Goal: Task Accomplishment & Management: Complete application form

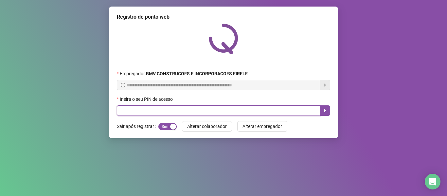
click at [188, 108] on input "text" at bounding box center [218, 110] width 203 height 10
type input "*****"
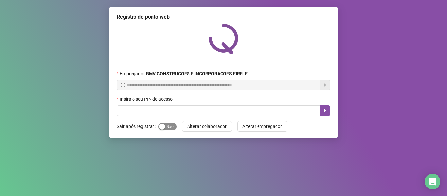
click at [162, 127] on div "button" at bounding box center [162, 127] width 6 height 6
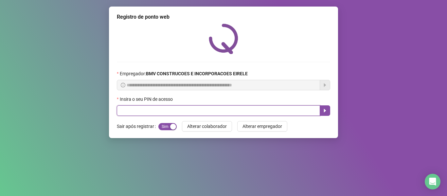
click at [157, 110] on input "text" at bounding box center [218, 110] width 203 height 10
type input "*****"
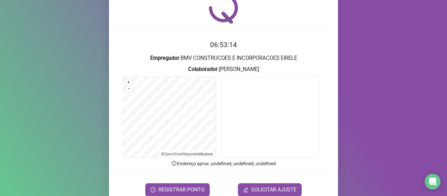
scroll to position [60, 0]
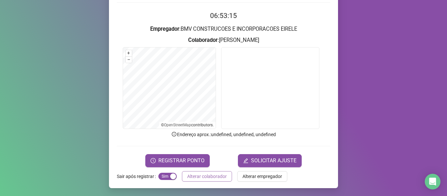
click at [209, 174] on span "Alterar colaborador" at bounding box center [207, 176] width 40 height 7
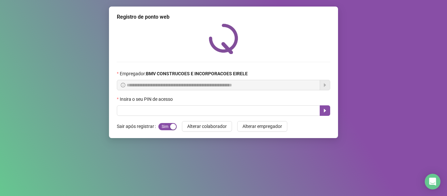
scroll to position [0, 0]
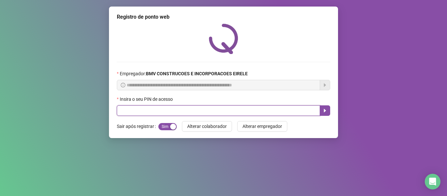
click at [202, 112] on input "text" at bounding box center [218, 110] width 203 height 10
type input "*****"
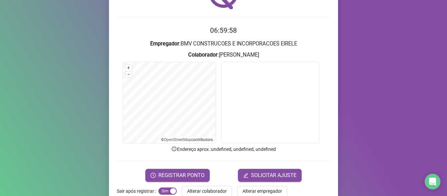
scroll to position [60, 0]
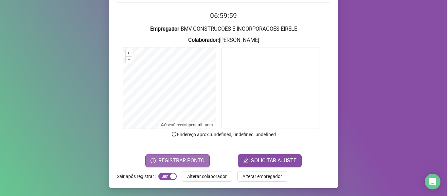
click at [176, 161] on span "REGISTRAR PONTO" at bounding box center [181, 161] width 46 height 8
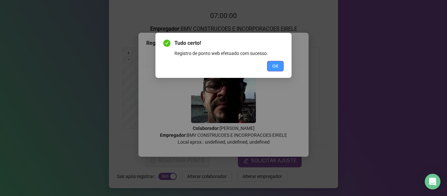
click at [280, 64] on button "OK" at bounding box center [275, 66] width 17 height 10
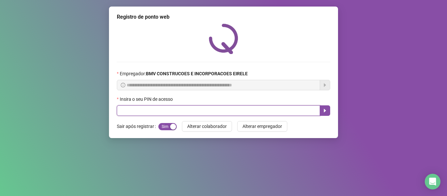
click at [293, 110] on input "text" at bounding box center [218, 110] width 203 height 10
type input "*****"
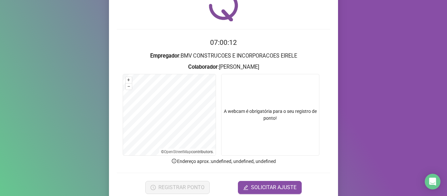
scroll to position [60, 0]
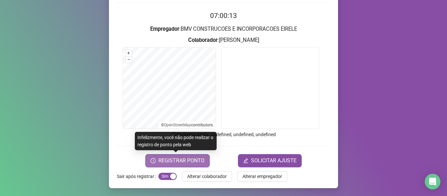
click at [180, 164] on span "REGISTRAR PONTO" at bounding box center [181, 161] width 46 height 8
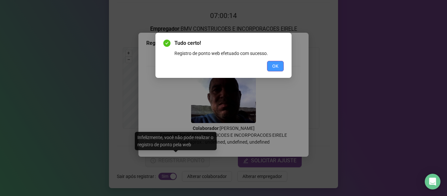
click at [278, 67] on span "OK" at bounding box center [275, 65] width 6 height 7
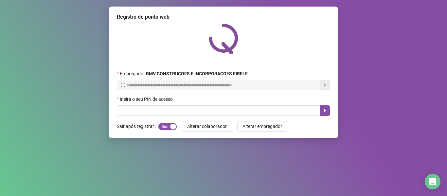
scroll to position [0, 0]
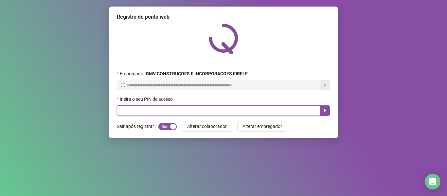
click at [278, 113] on input "text" at bounding box center [218, 110] width 203 height 10
type input "*****"
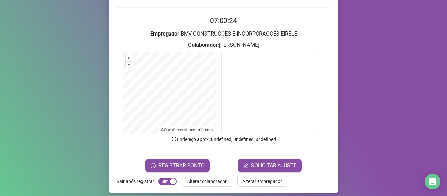
scroll to position [60, 0]
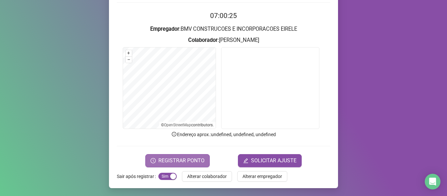
click at [158, 162] on span "REGISTRAR PONTO" at bounding box center [181, 161] width 46 height 8
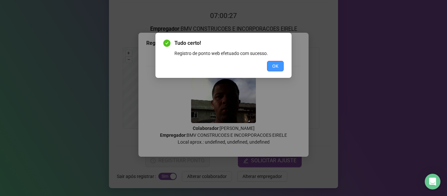
click at [274, 66] on span "OK" at bounding box center [275, 65] width 6 height 7
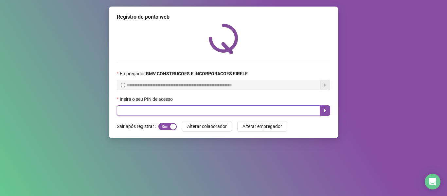
click at [279, 106] on input "text" at bounding box center [218, 110] width 203 height 10
type input "*****"
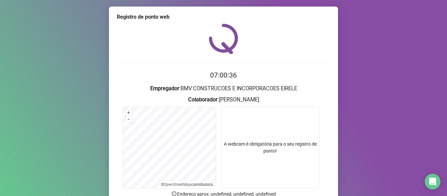
scroll to position [60, 0]
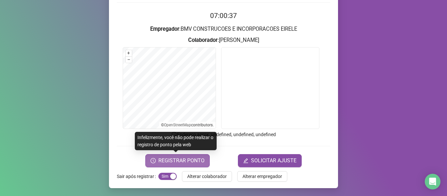
click at [183, 159] on span "REGISTRAR PONTO" at bounding box center [181, 161] width 46 height 8
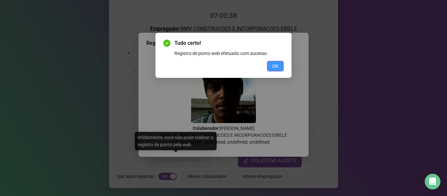
click at [272, 66] on span "OK" at bounding box center [275, 65] width 6 height 7
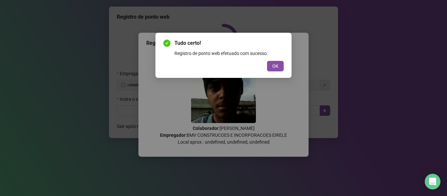
scroll to position [0, 0]
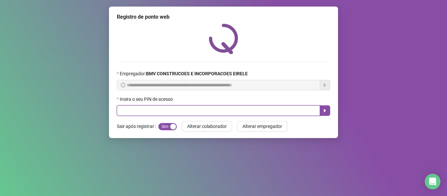
click at [285, 112] on input "text" at bounding box center [218, 110] width 203 height 10
type input "*****"
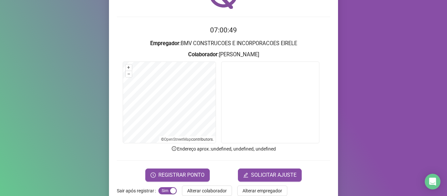
scroll to position [60, 0]
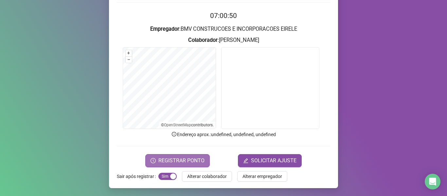
click at [190, 158] on span "REGISTRAR PONTO" at bounding box center [181, 161] width 46 height 8
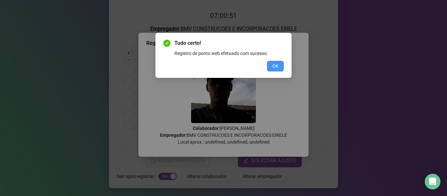
click at [270, 65] on button "OK" at bounding box center [275, 66] width 17 height 10
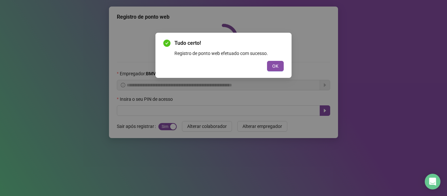
scroll to position [0, 0]
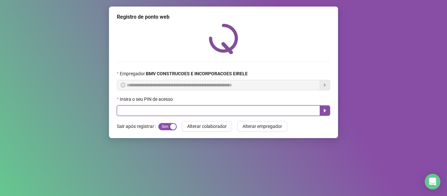
click at [281, 112] on input "text" at bounding box center [218, 110] width 203 height 10
type input "*****"
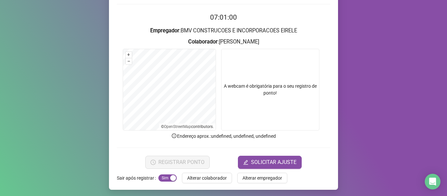
scroll to position [60, 0]
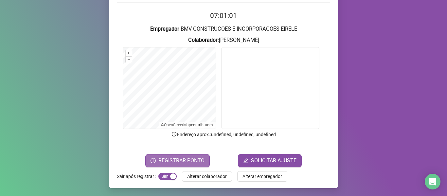
click at [162, 156] on button "REGISTRAR PONTO" at bounding box center [177, 160] width 64 height 13
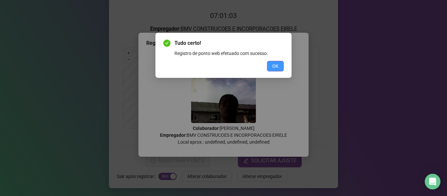
click at [278, 65] on span "OK" at bounding box center [275, 65] width 6 height 7
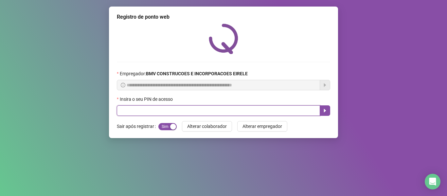
click at [278, 110] on input "text" at bounding box center [218, 110] width 203 height 10
type input "*****"
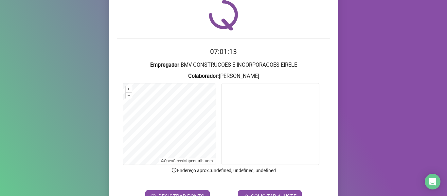
scroll to position [60, 0]
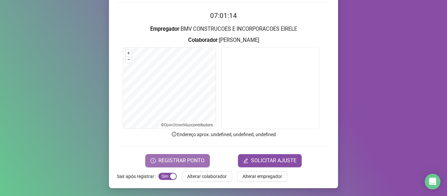
click at [187, 160] on span "REGISTRAR PONTO" at bounding box center [181, 161] width 46 height 8
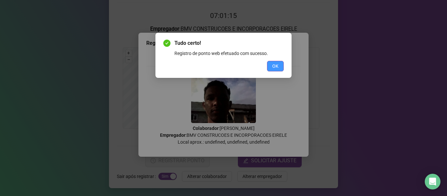
click at [275, 62] on button "OK" at bounding box center [275, 66] width 17 height 10
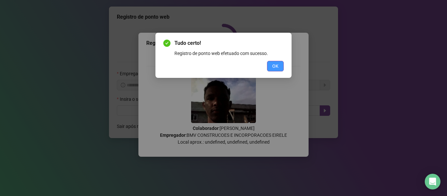
scroll to position [0, 0]
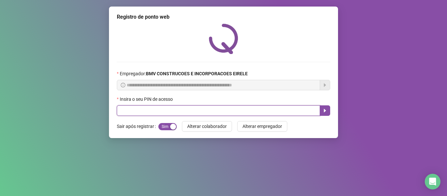
click at [272, 110] on input "text" at bounding box center [218, 110] width 203 height 10
type input "*****"
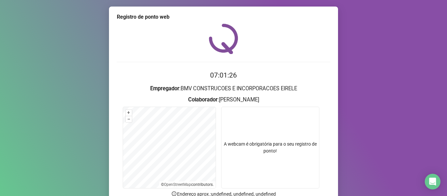
scroll to position [60, 0]
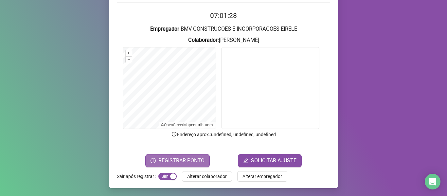
click at [172, 157] on span "REGISTRAR PONTO" at bounding box center [181, 161] width 46 height 8
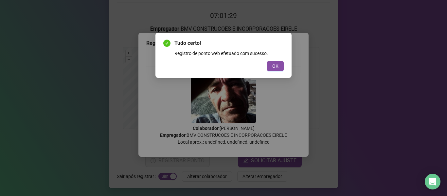
click at [285, 64] on div "Tudo certo! Registro de ponto web efetuado com sucesso. OK" at bounding box center [223, 55] width 136 height 45
click at [280, 64] on button "OK" at bounding box center [275, 66] width 17 height 10
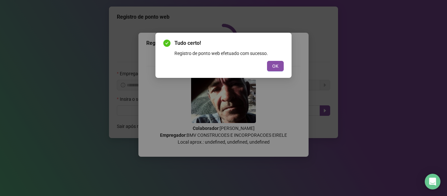
scroll to position [0, 0]
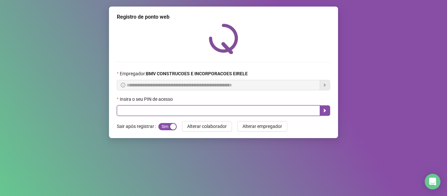
click at [293, 110] on input "text" at bounding box center [218, 110] width 203 height 10
click at [306, 109] on input "****" at bounding box center [218, 110] width 203 height 10
click at [306, 109] on body "**********" at bounding box center [223, 98] width 447 height 196
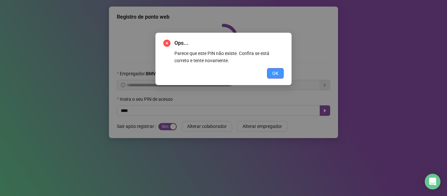
click at [276, 73] on span "OK" at bounding box center [275, 73] width 6 height 7
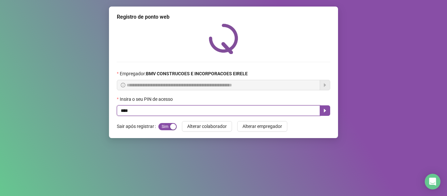
click at [286, 109] on input "****" at bounding box center [218, 110] width 203 height 10
type input "*****"
click at [323, 107] on button "button" at bounding box center [325, 110] width 10 height 10
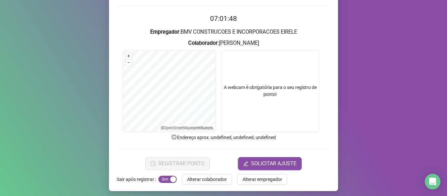
scroll to position [60, 0]
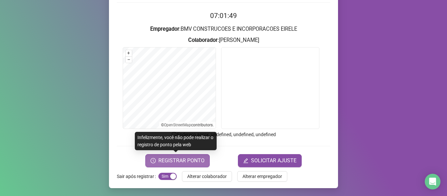
click at [178, 164] on span "REGISTRAR PONTO" at bounding box center [181, 161] width 46 height 8
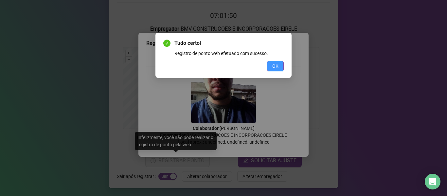
click at [273, 63] on span "OK" at bounding box center [275, 65] width 6 height 7
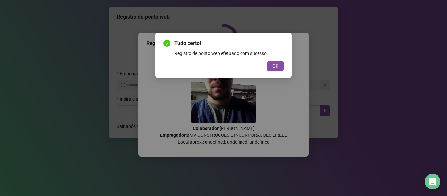
scroll to position [0, 0]
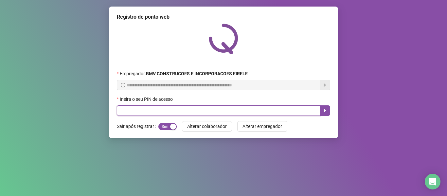
click at [275, 114] on input "text" at bounding box center [218, 110] width 203 height 10
type input "*****"
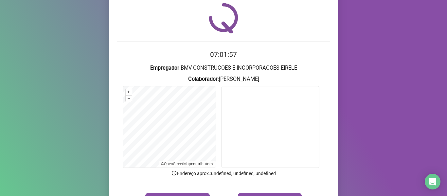
scroll to position [60, 0]
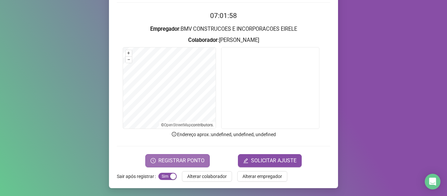
click at [170, 162] on span "REGISTRAR PONTO" at bounding box center [181, 161] width 46 height 8
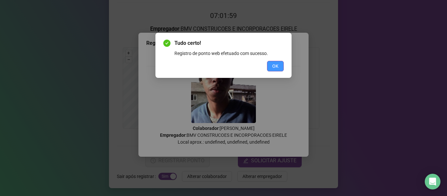
click at [273, 63] on span "OK" at bounding box center [275, 65] width 6 height 7
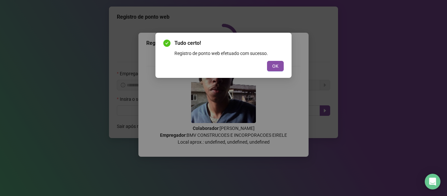
scroll to position [0, 0]
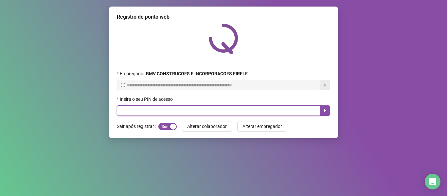
click at [267, 109] on input "text" at bounding box center [218, 110] width 203 height 10
type input "*****"
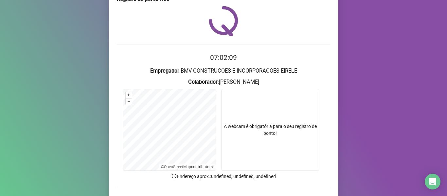
scroll to position [33, 0]
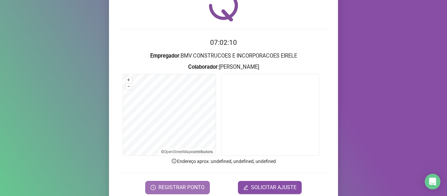
click at [181, 184] on span "REGISTRAR PONTO" at bounding box center [181, 188] width 46 height 8
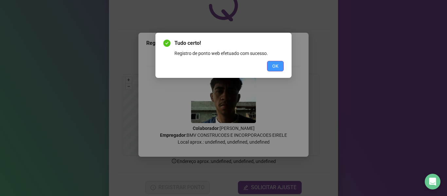
click at [273, 64] on span "OK" at bounding box center [275, 65] width 6 height 7
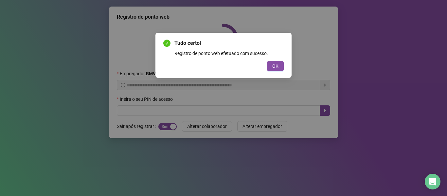
scroll to position [0, 0]
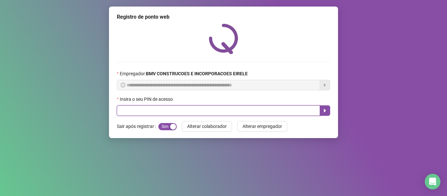
click at [263, 110] on input "text" at bounding box center [218, 110] width 203 height 10
type input "*****"
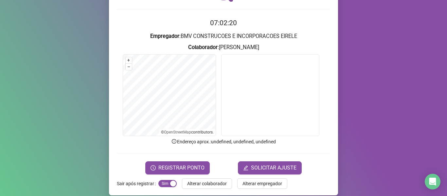
scroll to position [60, 0]
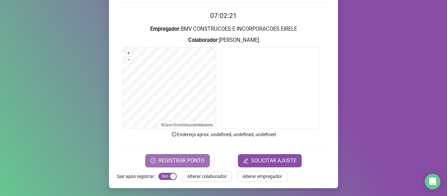
click at [176, 160] on span "REGISTRAR PONTO" at bounding box center [181, 161] width 46 height 8
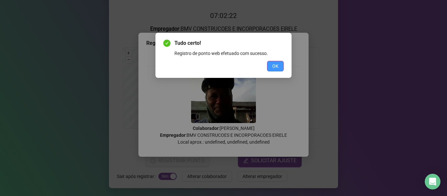
click at [276, 69] on span "OK" at bounding box center [275, 65] width 6 height 7
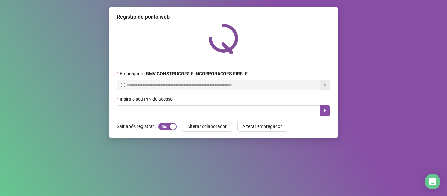
scroll to position [0, 0]
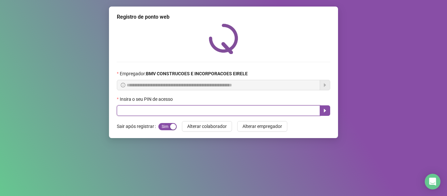
click at [281, 114] on input "text" at bounding box center [218, 110] width 203 height 10
type input "*****"
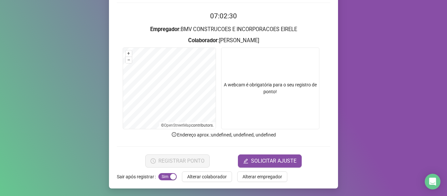
scroll to position [60, 0]
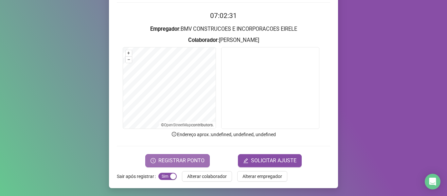
click at [184, 159] on span "REGISTRAR PONTO" at bounding box center [181, 161] width 46 height 8
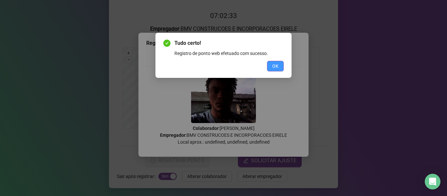
click at [274, 65] on span "OK" at bounding box center [275, 65] width 6 height 7
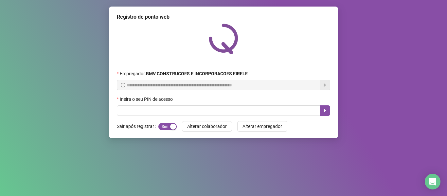
scroll to position [0, 0]
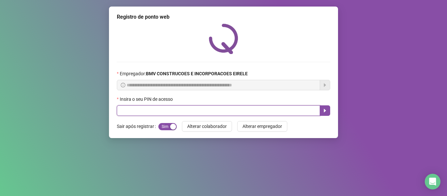
click at [270, 109] on input "text" at bounding box center [218, 110] width 203 height 10
type input "*****"
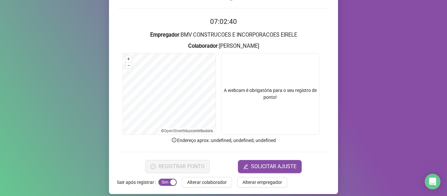
scroll to position [60, 0]
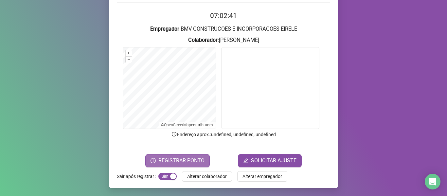
click at [163, 158] on span "REGISTRAR PONTO" at bounding box center [181, 161] width 46 height 8
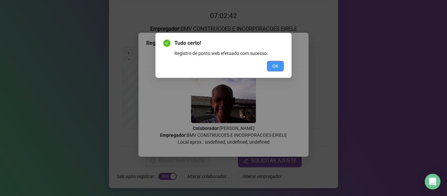
click at [275, 66] on span "OK" at bounding box center [275, 65] width 6 height 7
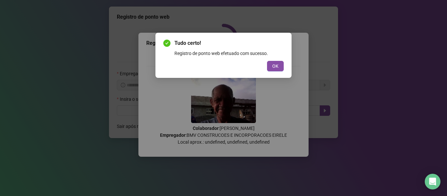
scroll to position [0, 0]
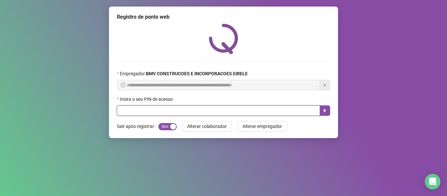
click at [282, 111] on input "text" at bounding box center [218, 110] width 203 height 10
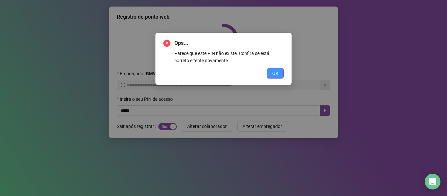
click at [273, 72] on span "OK" at bounding box center [275, 73] width 6 height 7
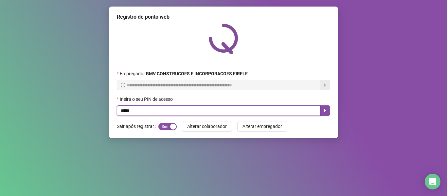
click at [271, 114] on input "*****" at bounding box center [218, 110] width 203 height 10
type input "*****"
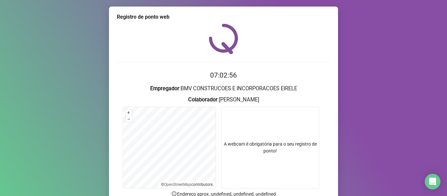
scroll to position [60, 0]
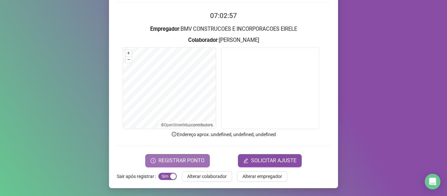
click at [188, 154] on button "REGISTRAR PONTO" at bounding box center [177, 160] width 64 height 13
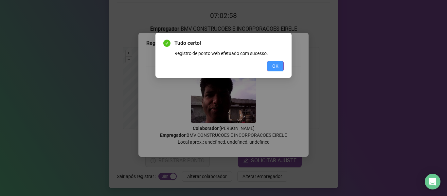
click at [276, 66] on span "OK" at bounding box center [275, 65] width 6 height 7
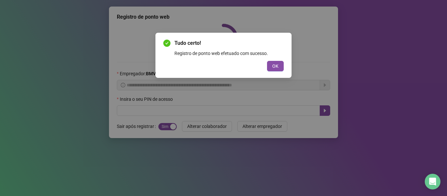
scroll to position [0, 0]
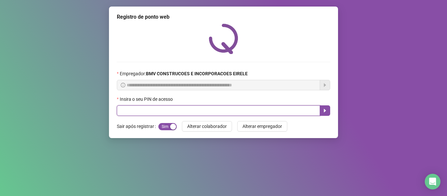
click at [283, 106] on input "text" at bounding box center [218, 110] width 203 height 10
type input "*****"
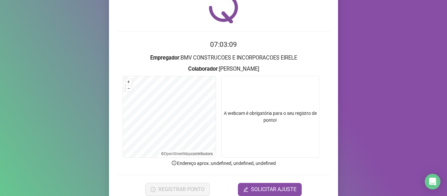
scroll to position [33, 0]
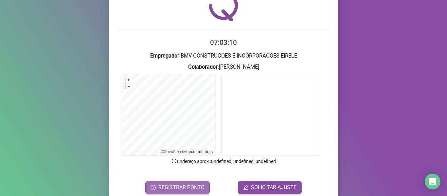
click at [179, 184] on span "REGISTRAR PONTO" at bounding box center [181, 188] width 46 height 8
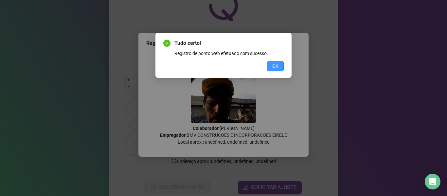
click at [269, 65] on button "OK" at bounding box center [275, 66] width 17 height 10
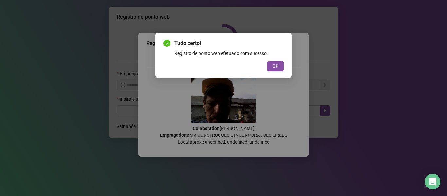
scroll to position [0, 0]
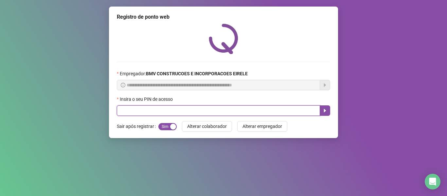
click at [276, 115] on input "text" at bounding box center [218, 110] width 203 height 10
type input "*****"
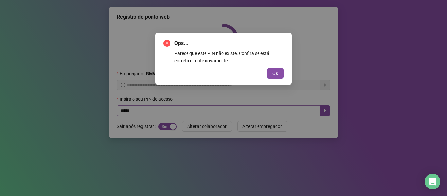
click at [267, 68] on button "OK" at bounding box center [275, 73] width 17 height 10
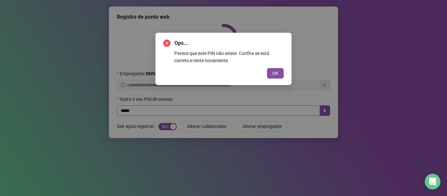
click at [267, 68] on button "OK" at bounding box center [275, 73] width 17 height 10
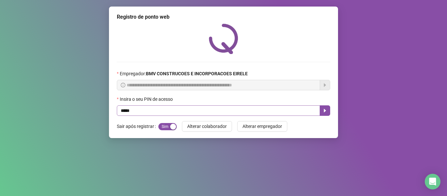
click button "OK" at bounding box center [233, 65] width 3 height 2
click at [259, 107] on input "*****" at bounding box center [218, 110] width 203 height 10
type input "*****"
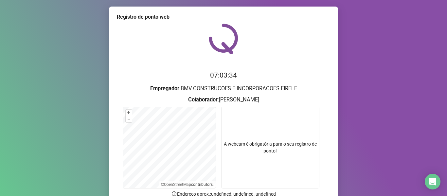
scroll to position [60, 0]
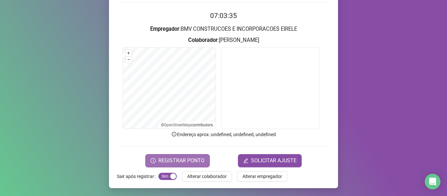
click at [184, 158] on span "REGISTRAR PONTO" at bounding box center [181, 161] width 46 height 8
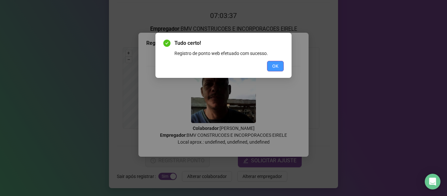
click at [272, 63] on span "OK" at bounding box center [275, 65] width 6 height 7
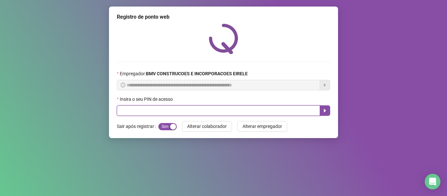
click at [251, 108] on input "text" at bounding box center [218, 110] width 203 height 10
type input "*****"
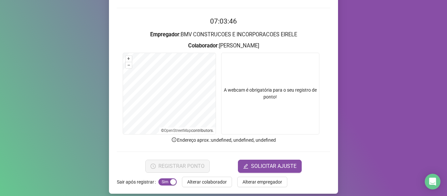
scroll to position [60, 0]
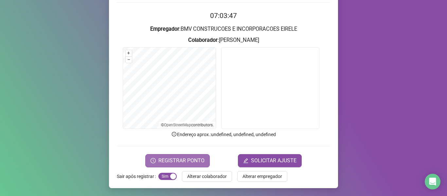
click at [189, 163] on span "REGISTRAR PONTO" at bounding box center [181, 161] width 46 height 8
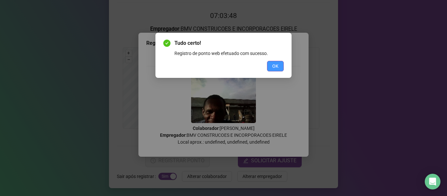
click at [272, 67] on span "OK" at bounding box center [275, 65] width 6 height 7
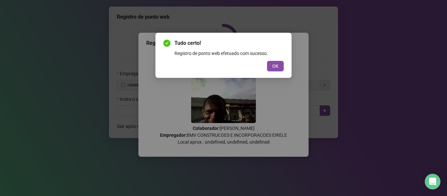
scroll to position [0, 0]
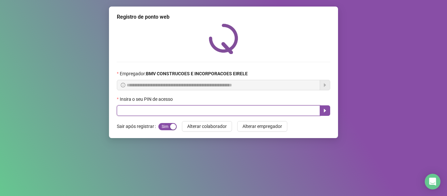
click at [253, 109] on input "text" at bounding box center [218, 110] width 203 height 10
type input "*****"
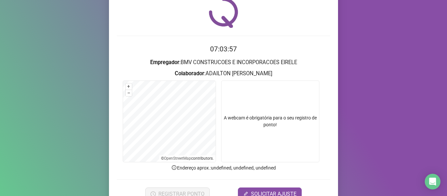
scroll to position [60, 0]
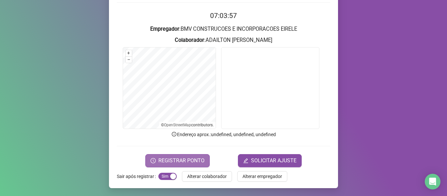
click at [157, 155] on button "REGISTRAR PONTO" at bounding box center [177, 160] width 64 height 13
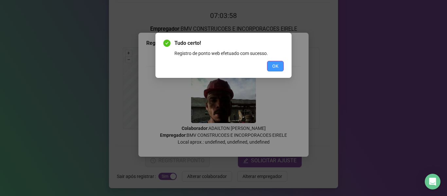
click at [269, 69] on button "OK" at bounding box center [275, 66] width 17 height 10
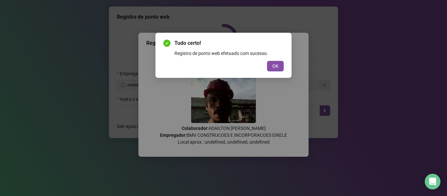
scroll to position [0, 0]
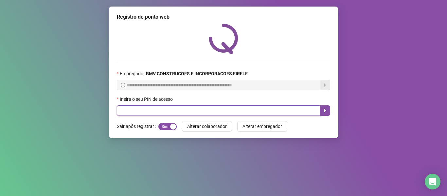
click at [283, 110] on input "text" at bounding box center [218, 110] width 203 height 10
type input "*****"
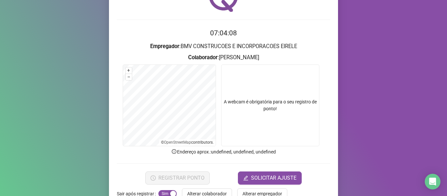
scroll to position [60, 0]
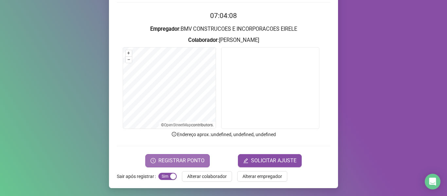
click at [184, 156] on button "REGISTRAR PONTO" at bounding box center [177, 160] width 64 height 13
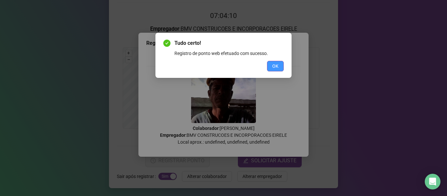
click at [269, 65] on button "OK" at bounding box center [275, 66] width 17 height 10
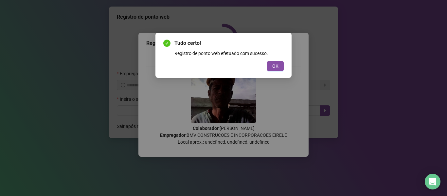
scroll to position [0, 0]
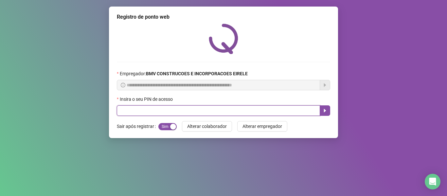
click at [280, 110] on input "text" at bounding box center [218, 110] width 203 height 10
type input "*****"
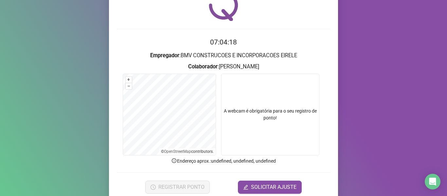
scroll to position [60, 0]
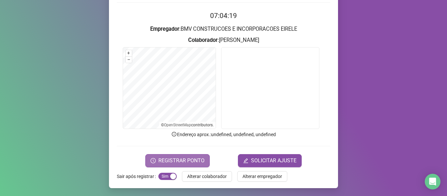
click at [185, 157] on span "REGISTRAR PONTO" at bounding box center [181, 161] width 46 height 8
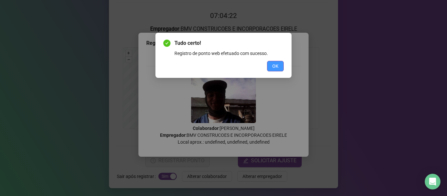
click at [269, 65] on button "OK" at bounding box center [275, 66] width 17 height 10
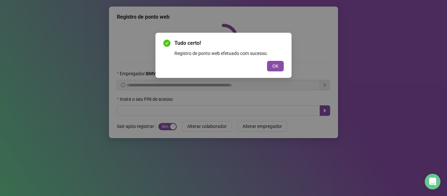
scroll to position [0, 0]
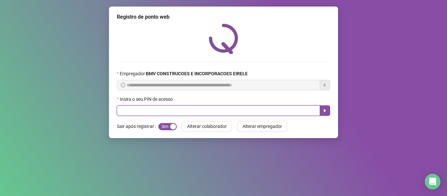
click at [285, 109] on input "text" at bounding box center [218, 110] width 203 height 10
type input "*****"
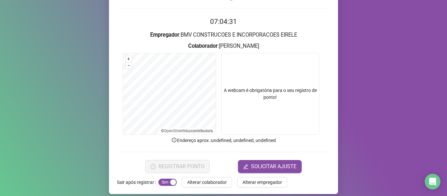
scroll to position [60, 0]
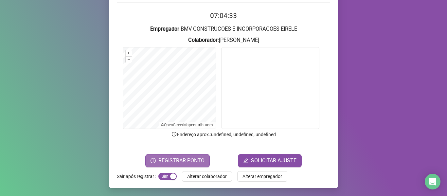
click at [183, 157] on span "REGISTRAR PONTO" at bounding box center [181, 161] width 46 height 8
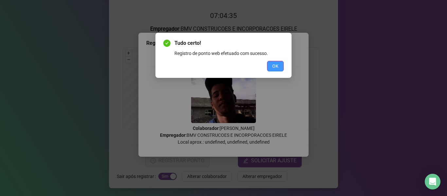
click at [272, 64] on span "OK" at bounding box center [275, 65] width 6 height 7
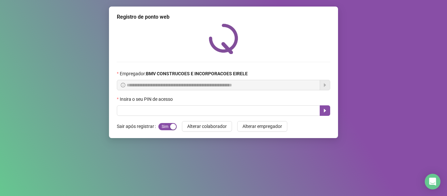
scroll to position [0, 0]
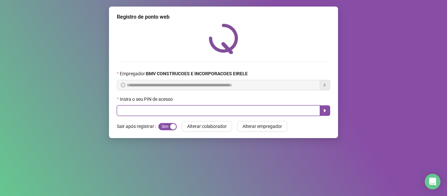
click at [256, 109] on input "text" at bounding box center [218, 110] width 203 height 10
type input "*****"
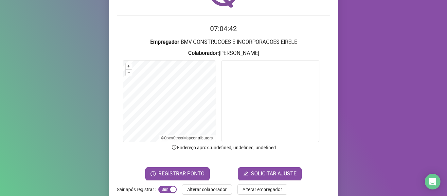
scroll to position [60, 0]
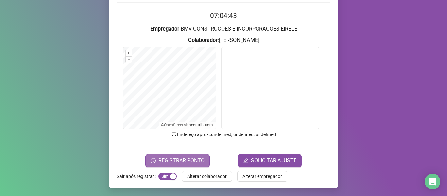
click at [173, 160] on span "REGISTRAR PONTO" at bounding box center [181, 161] width 46 height 8
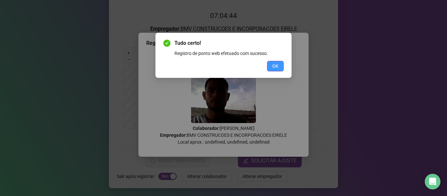
click at [277, 61] on button "OK" at bounding box center [275, 66] width 17 height 10
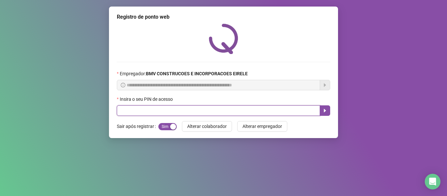
click at [261, 112] on input "text" at bounding box center [218, 110] width 203 height 10
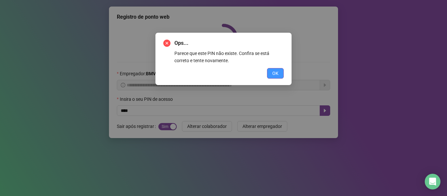
click at [273, 69] on button "OK" at bounding box center [275, 73] width 17 height 10
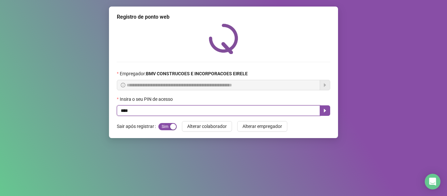
click at [259, 113] on input "****" at bounding box center [218, 110] width 203 height 10
type input "*****"
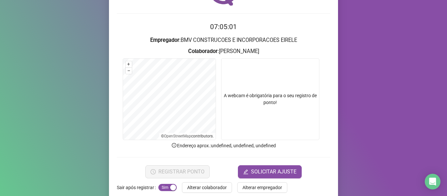
scroll to position [60, 0]
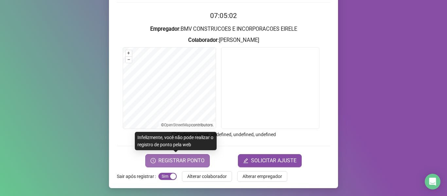
click at [194, 163] on span "REGISTRAR PONTO" at bounding box center [181, 161] width 46 height 8
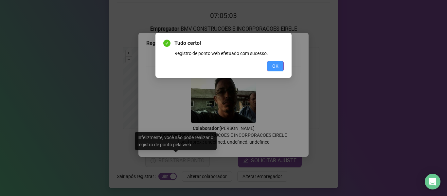
click at [274, 65] on span "OK" at bounding box center [275, 65] width 6 height 7
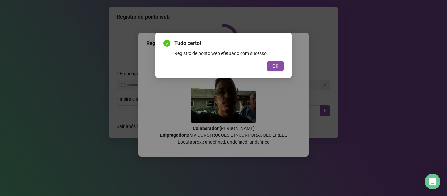
scroll to position [0, 0]
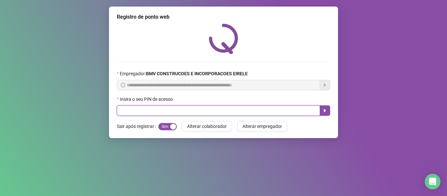
click at [288, 114] on input "text" at bounding box center [218, 110] width 203 height 10
type input "*****"
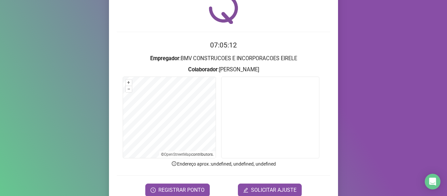
scroll to position [33, 0]
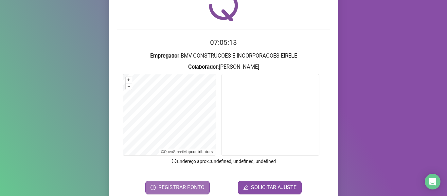
click at [182, 186] on span "REGISTRAR PONTO" at bounding box center [181, 188] width 46 height 8
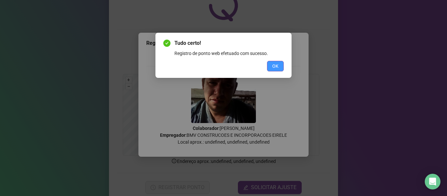
click at [270, 66] on button "OK" at bounding box center [275, 66] width 17 height 10
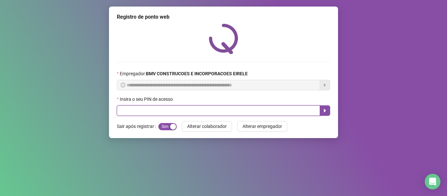
click at [291, 110] on input "text" at bounding box center [218, 110] width 203 height 10
type input "*"
type input "*****"
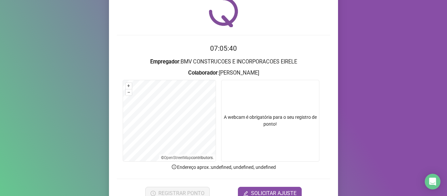
scroll to position [60, 0]
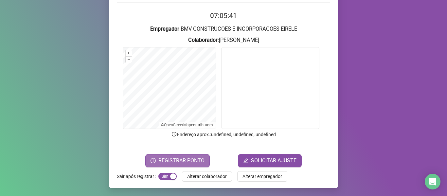
click at [184, 160] on span "REGISTRAR PONTO" at bounding box center [181, 161] width 46 height 8
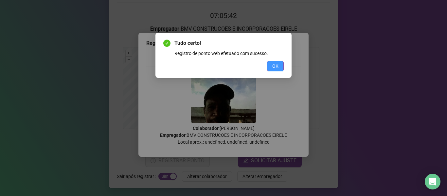
click at [279, 68] on button "OK" at bounding box center [275, 66] width 17 height 10
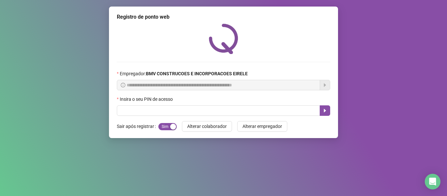
scroll to position [0, 0]
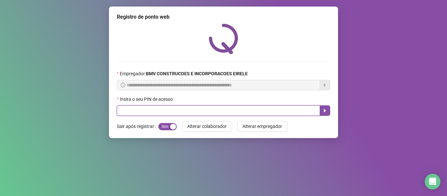
click at [302, 113] on input "text" at bounding box center [218, 110] width 203 height 10
type input "*****"
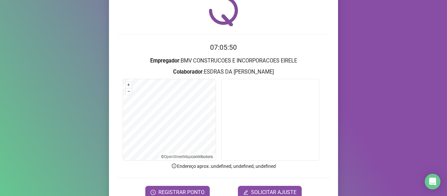
scroll to position [60, 0]
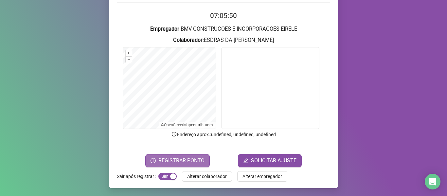
click at [189, 155] on button "REGISTRAR PONTO" at bounding box center [177, 160] width 64 height 13
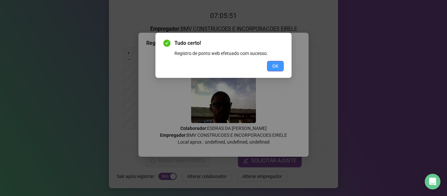
click at [271, 61] on button "OK" at bounding box center [275, 66] width 17 height 10
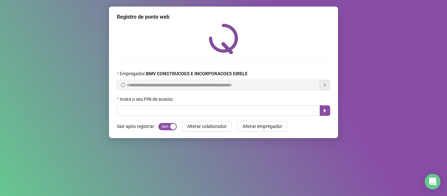
scroll to position [0, 0]
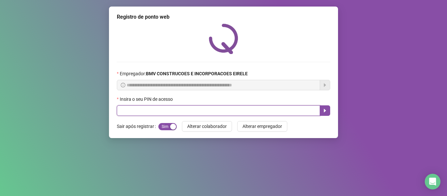
click at [271, 108] on input "text" at bounding box center [218, 110] width 203 height 10
type input "*****"
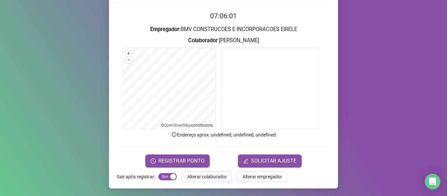
scroll to position [60, 0]
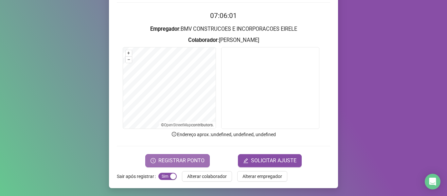
click at [177, 160] on span "REGISTRAR PONTO" at bounding box center [181, 161] width 46 height 8
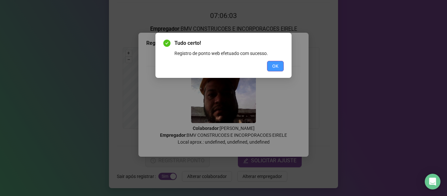
click at [280, 65] on button "OK" at bounding box center [275, 66] width 17 height 10
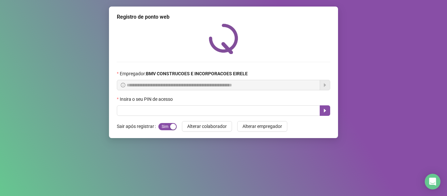
click at [274, 105] on div "Insira o seu PIN de acesso" at bounding box center [223, 101] width 213 height 10
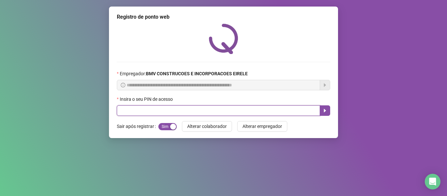
click at [272, 111] on input "text" at bounding box center [218, 110] width 203 height 10
type input "*****"
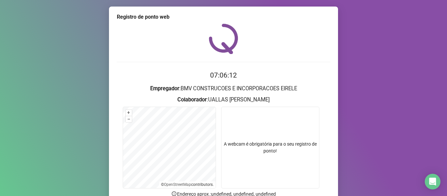
scroll to position [60, 0]
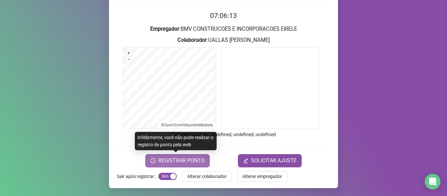
click at [177, 161] on span "REGISTRAR PONTO" at bounding box center [181, 161] width 46 height 8
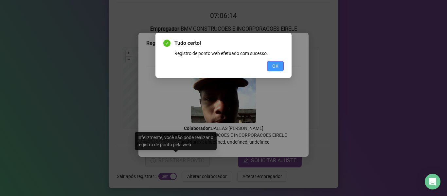
click at [276, 63] on span "OK" at bounding box center [275, 65] width 6 height 7
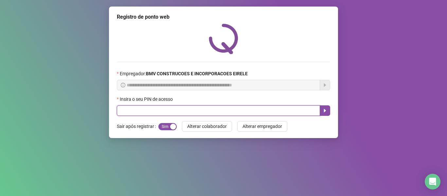
click at [285, 109] on input "text" at bounding box center [218, 110] width 203 height 10
type input "*****"
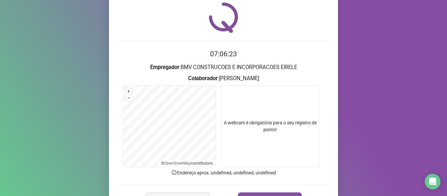
scroll to position [60, 0]
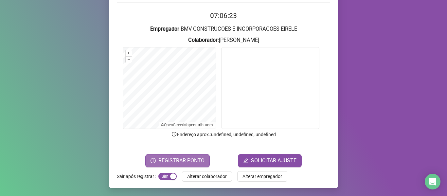
click at [182, 158] on span "REGISTRAR PONTO" at bounding box center [181, 161] width 46 height 8
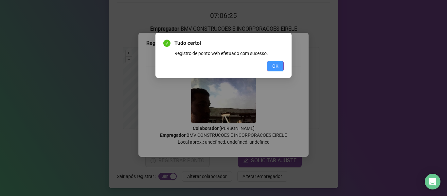
click at [272, 65] on span "OK" at bounding box center [275, 65] width 6 height 7
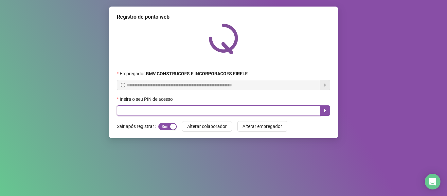
click at [289, 113] on input "text" at bounding box center [218, 110] width 203 height 10
type input "*****"
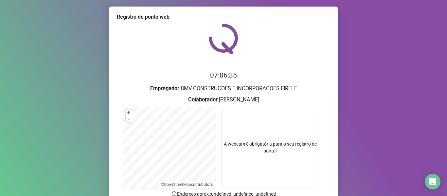
scroll to position [27, 0]
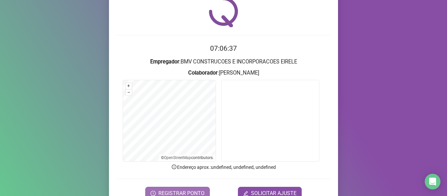
click at [184, 191] on span "REGISTRAR PONTO" at bounding box center [181, 193] width 46 height 8
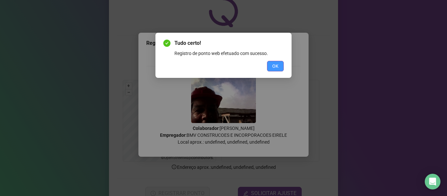
click at [276, 61] on button "OK" at bounding box center [275, 66] width 17 height 10
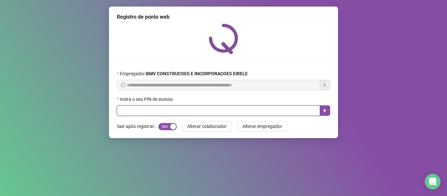
click at [281, 111] on input "text" at bounding box center [218, 110] width 203 height 10
type input "*****"
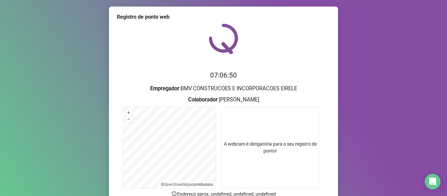
scroll to position [60, 0]
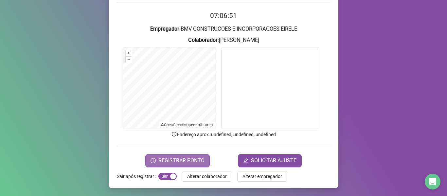
click at [185, 159] on span "REGISTRAR PONTO" at bounding box center [181, 161] width 46 height 8
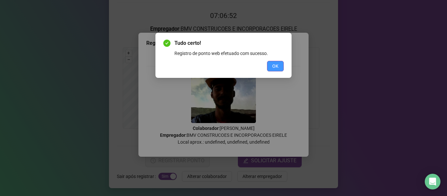
click at [272, 67] on span "OK" at bounding box center [275, 65] width 6 height 7
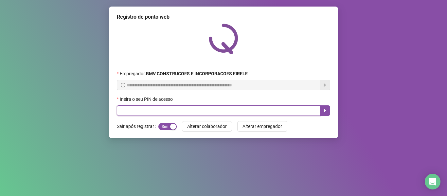
click at [278, 114] on input "text" at bounding box center [218, 110] width 203 height 10
type input "*****"
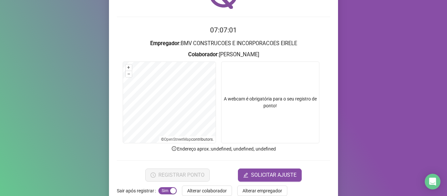
scroll to position [60, 0]
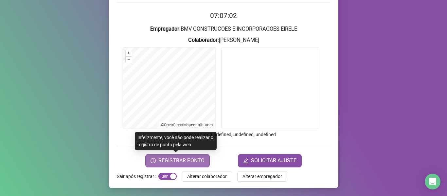
click at [184, 160] on span "REGISTRAR PONTO" at bounding box center [181, 161] width 46 height 8
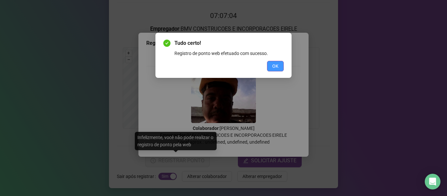
click at [272, 65] on span "OK" at bounding box center [275, 65] width 6 height 7
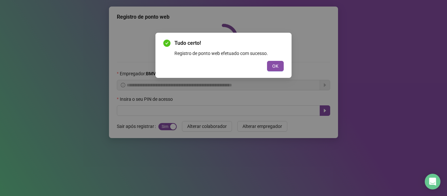
scroll to position [0, 0]
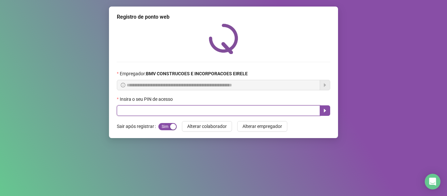
click at [293, 113] on input "text" at bounding box center [218, 110] width 203 height 10
type input "*****"
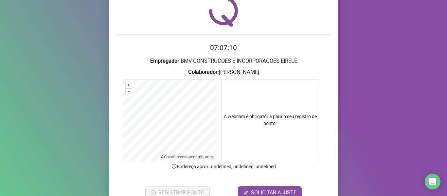
scroll to position [60, 0]
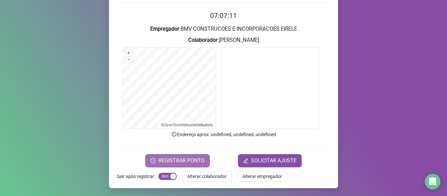
click at [169, 163] on span "REGISTRAR PONTO" at bounding box center [181, 161] width 46 height 8
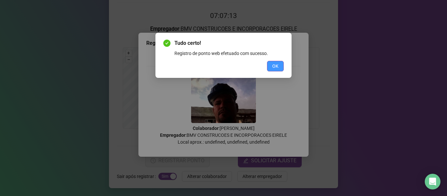
click at [272, 64] on button "OK" at bounding box center [275, 66] width 17 height 10
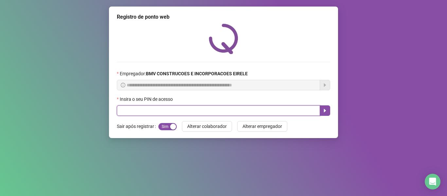
click at [247, 109] on input "text" at bounding box center [218, 110] width 203 height 10
type input "*****"
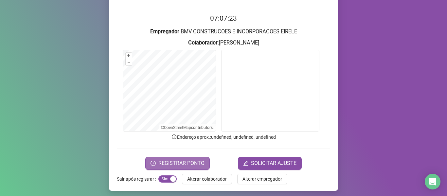
scroll to position [60, 0]
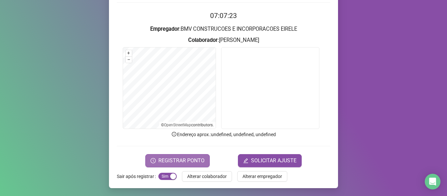
click at [166, 165] on button "REGISTRAR PONTO" at bounding box center [177, 160] width 64 height 13
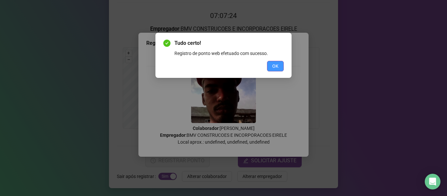
click at [271, 61] on button "OK" at bounding box center [275, 66] width 17 height 10
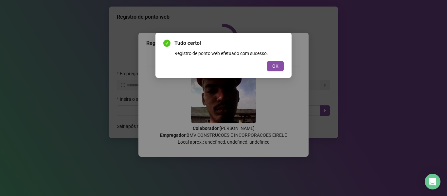
scroll to position [0, 0]
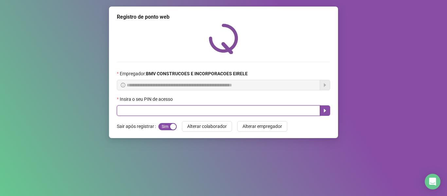
click at [291, 110] on input "text" at bounding box center [218, 110] width 203 height 10
type input "*****"
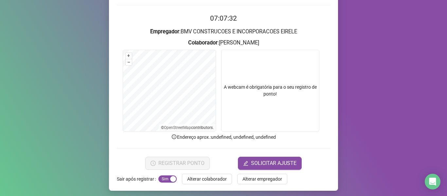
scroll to position [60, 0]
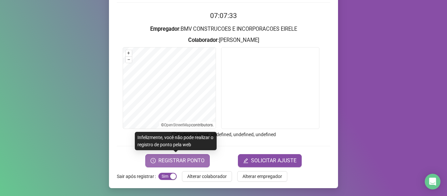
click at [189, 163] on span "REGISTRAR PONTO" at bounding box center [181, 161] width 46 height 8
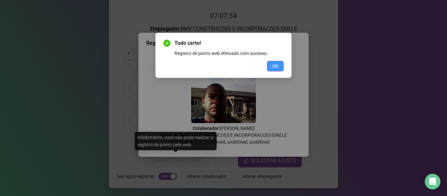
click at [274, 61] on button "OK" at bounding box center [275, 66] width 17 height 10
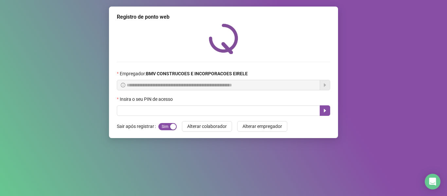
click at [266, 105] on div "Insira o seu PIN de acesso" at bounding box center [223, 101] width 213 height 10
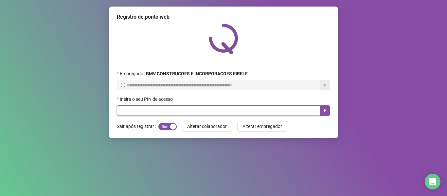
click at [266, 108] on input "text" at bounding box center [218, 110] width 203 height 10
type input "*****"
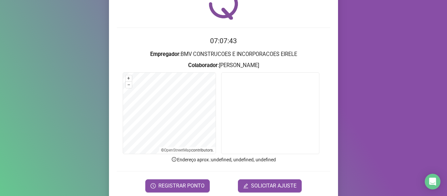
scroll to position [60, 0]
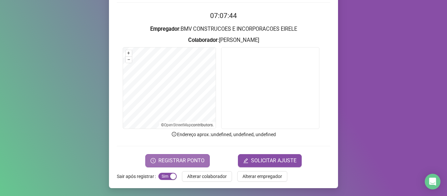
click at [175, 158] on span "REGISTRAR PONTO" at bounding box center [181, 161] width 46 height 8
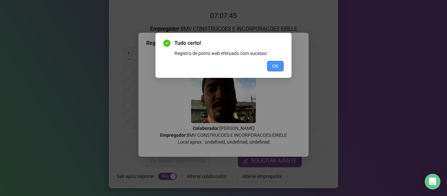
click at [276, 64] on span "OK" at bounding box center [275, 65] width 6 height 7
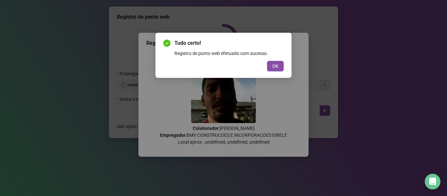
scroll to position [0, 0]
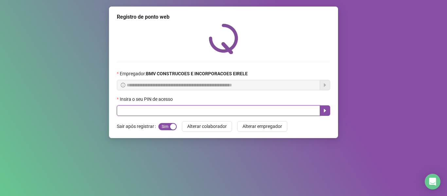
click at [286, 112] on input "text" at bounding box center [218, 110] width 203 height 10
type input "*****"
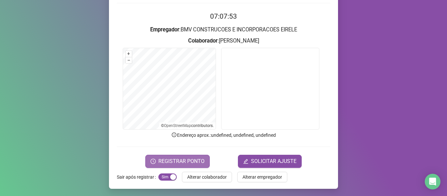
scroll to position [60, 0]
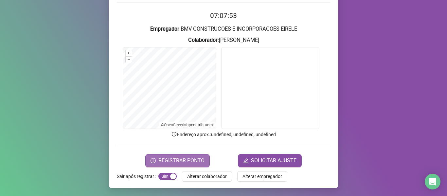
click at [172, 157] on span "REGISTRAR PONTO" at bounding box center [181, 161] width 46 height 8
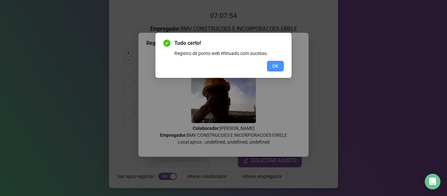
click at [275, 65] on span "OK" at bounding box center [275, 65] width 6 height 7
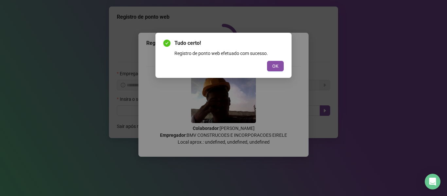
scroll to position [0, 0]
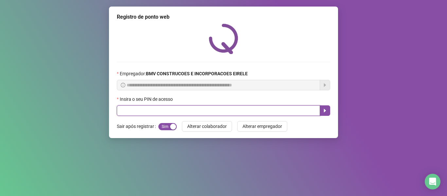
click at [290, 110] on input "text" at bounding box center [218, 110] width 203 height 10
type input "*****"
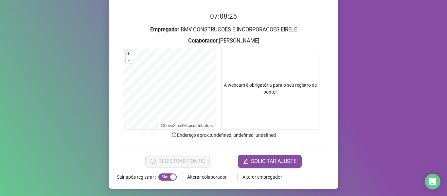
scroll to position [60, 0]
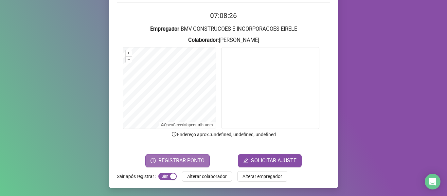
click at [168, 158] on span "REGISTRAR PONTO" at bounding box center [181, 161] width 46 height 8
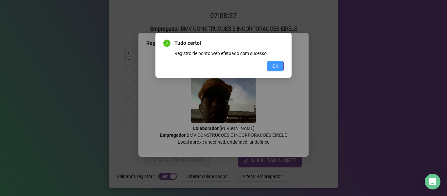
click at [273, 62] on span "OK" at bounding box center [275, 65] width 6 height 7
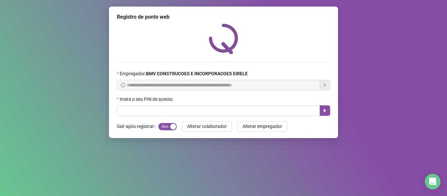
click at [283, 104] on div "Insira o seu PIN de acesso" at bounding box center [223, 101] width 213 height 10
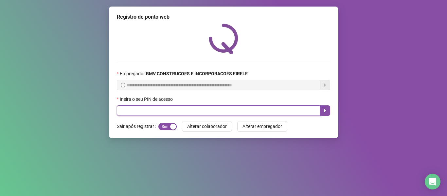
click at [277, 110] on input "text" at bounding box center [218, 110] width 203 height 10
type input "*****"
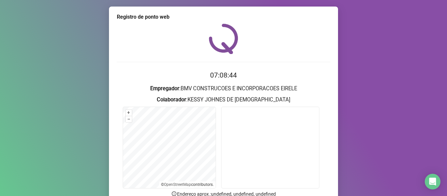
scroll to position [60, 0]
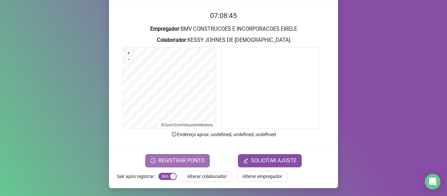
click at [187, 157] on span "REGISTRAR PONTO" at bounding box center [181, 161] width 46 height 8
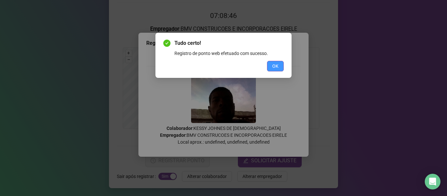
click at [271, 62] on button "OK" at bounding box center [275, 66] width 17 height 10
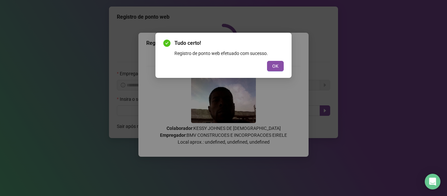
scroll to position [0, 0]
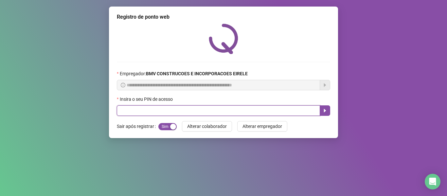
click at [278, 113] on input "text" at bounding box center [218, 110] width 203 height 10
click at [156, 110] on input "text" at bounding box center [218, 110] width 203 height 10
type input "*****"
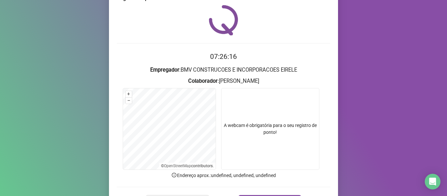
scroll to position [33, 0]
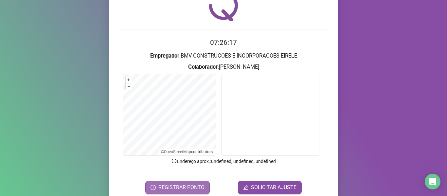
click at [192, 185] on span "REGISTRAR PONTO" at bounding box center [181, 188] width 46 height 8
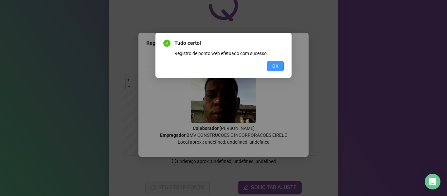
click at [278, 68] on span "OK" at bounding box center [275, 65] width 6 height 7
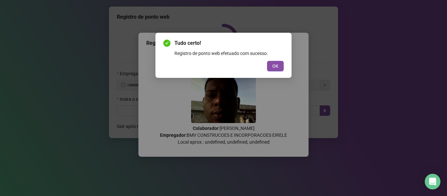
scroll to position [0, 0]
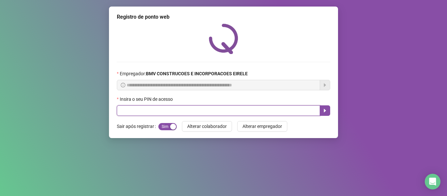
click at [280, 114] on input "text" at bounding box center [218, 110] width 203 height 10
click at [139, 113] on input "text" at bounding box center [218, 110] width 203 height 10
click at [129, 113] on input "text" at bounding box center [218, 110] width 203 height 10
type input "*****"
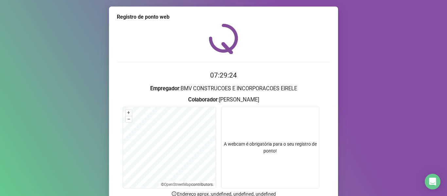
scroll to position [33, 0]
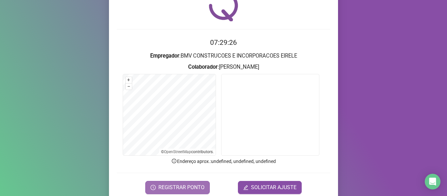
click at [181, 183] on button "REGISTRAR PONTO" at bounding box center [177, 187] width 64 height 13
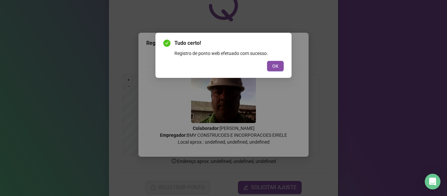
click at [268, 63] on button "OK" at bounding box center [275, 66] width 17 height 10
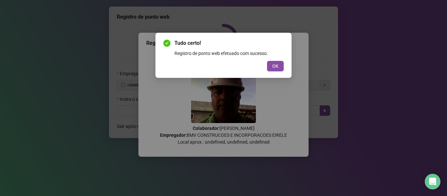
scroll to position [0, 0]
